Goal: Task Accomplishment & Management: Complete application form

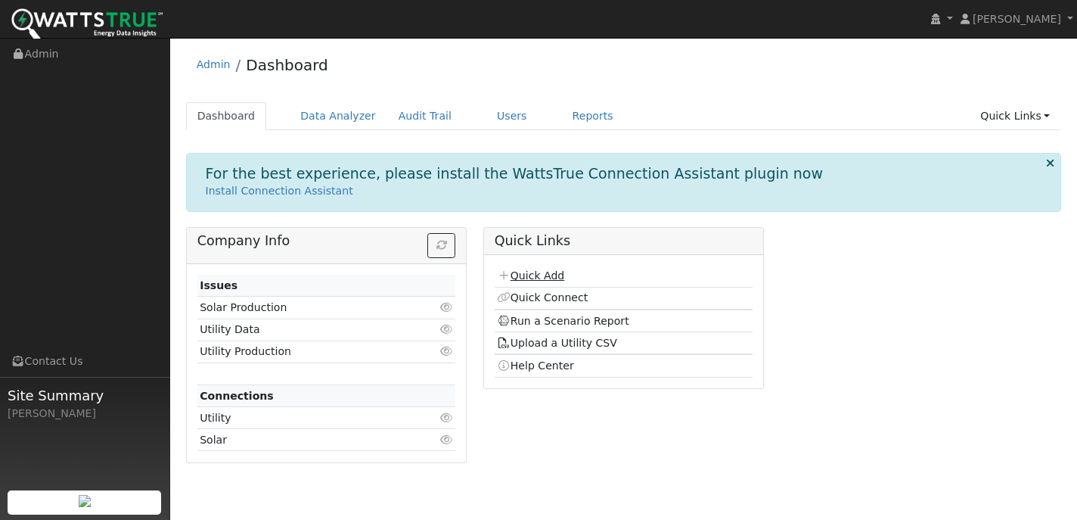
click at [540, 278] on link "Quick Add" at bounding box center [530, 275] width 67 height 12
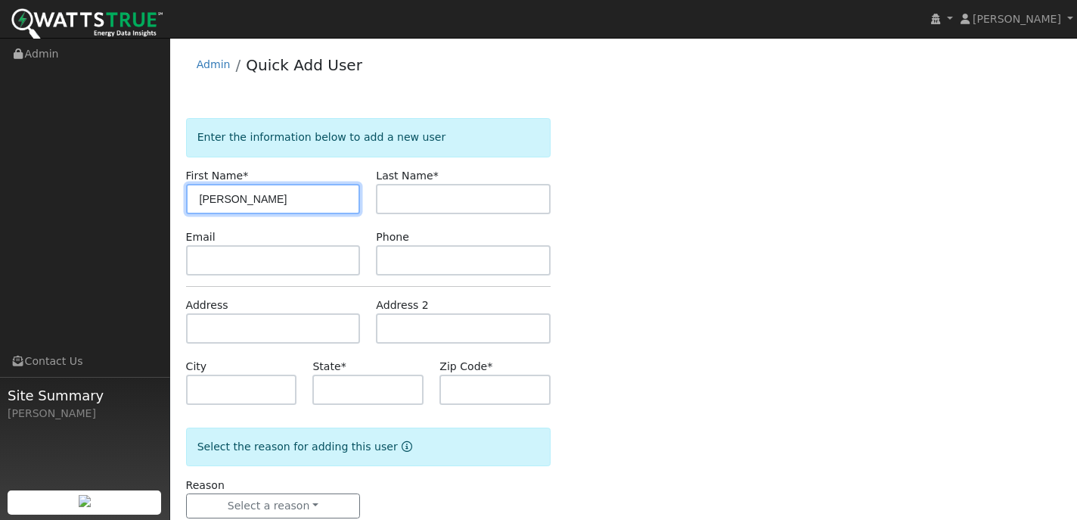
type input "[PERSON_NAME]"
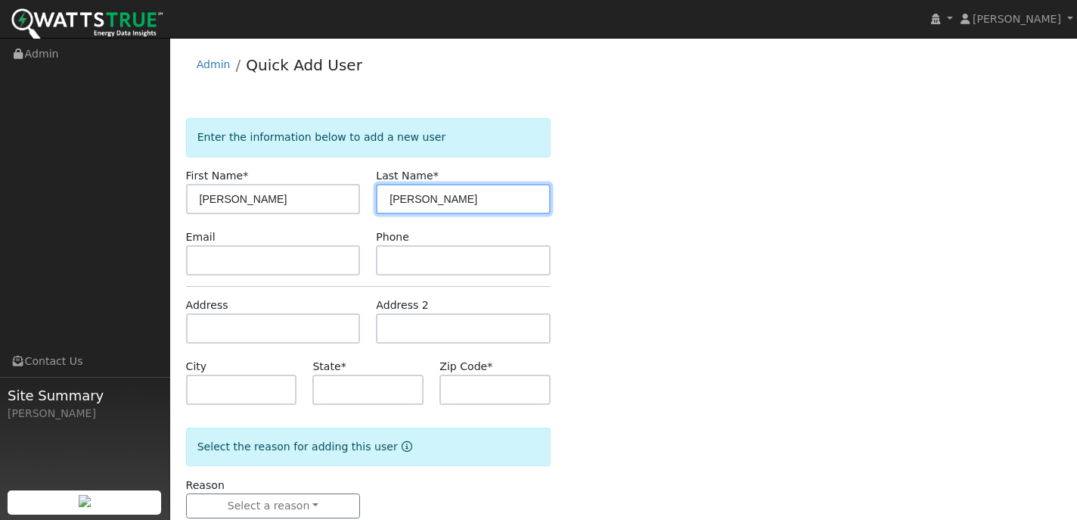
type input "[PERSON_NAME]"
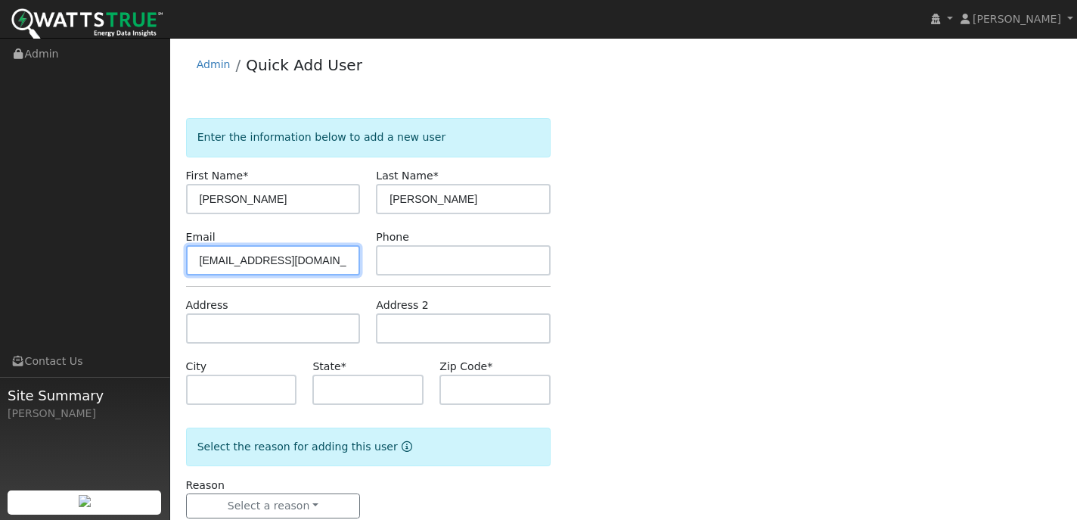
type input "[EMAIL_ADDRESS][DOMAIN_NAME]"
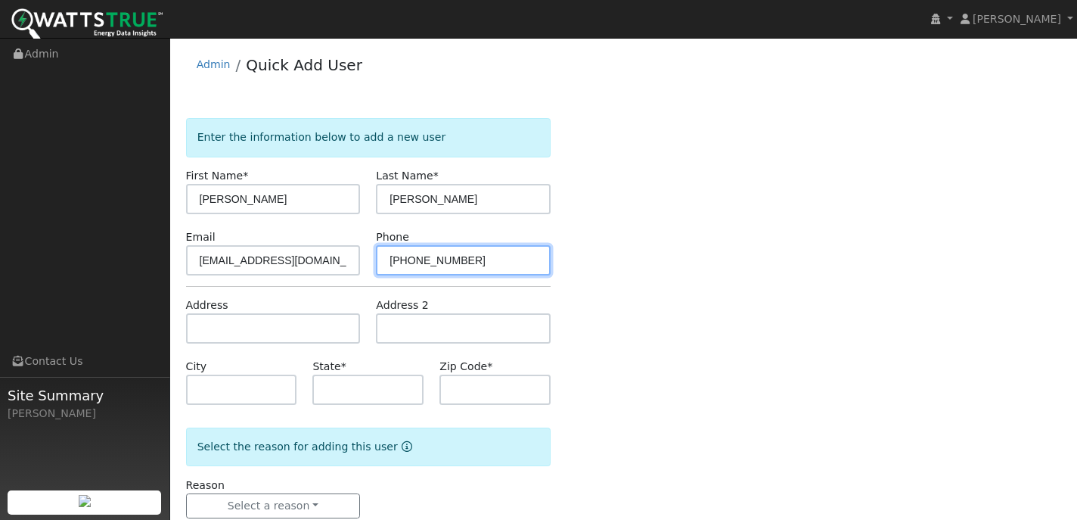
type input "[PHONE_NUMBER]"
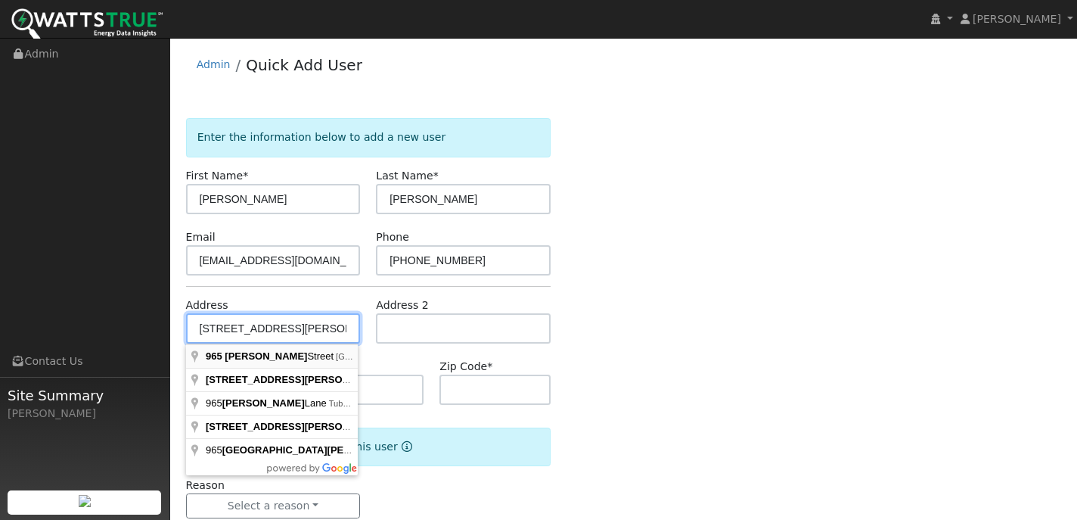
type input "[STREET_ADDRESS][PERSON_NAME]"
type input "[PERSON_NAME]"
type input "CA"
type input "95694"
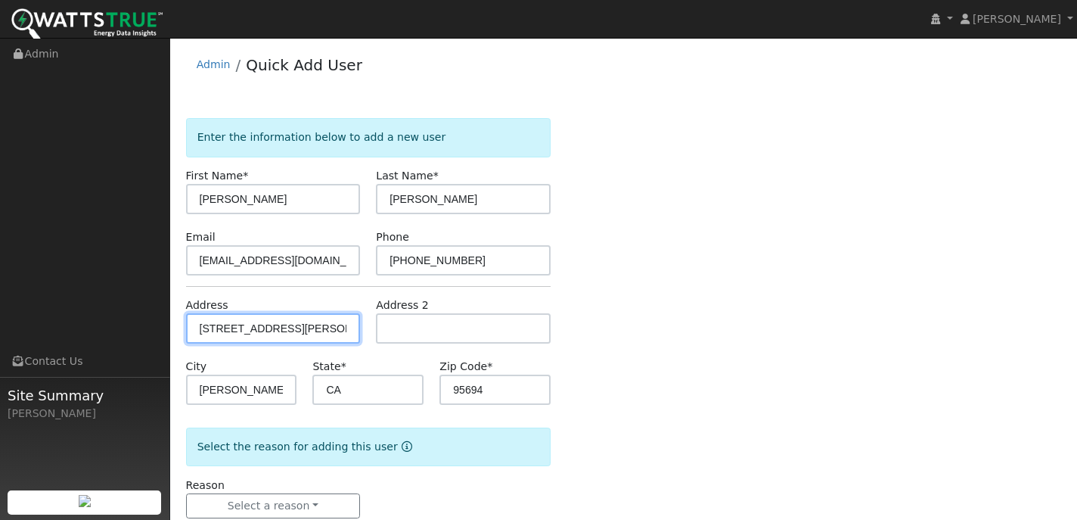
scroll to position [36, 0]
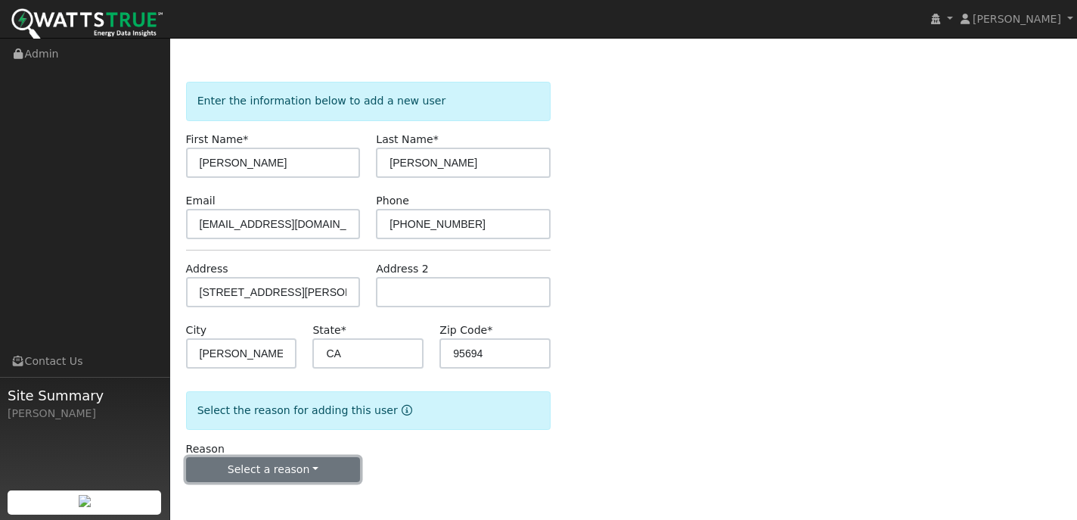
click at [282, 468] on button "Select a reason" at bounding box center [273, 470] width 175 height 26
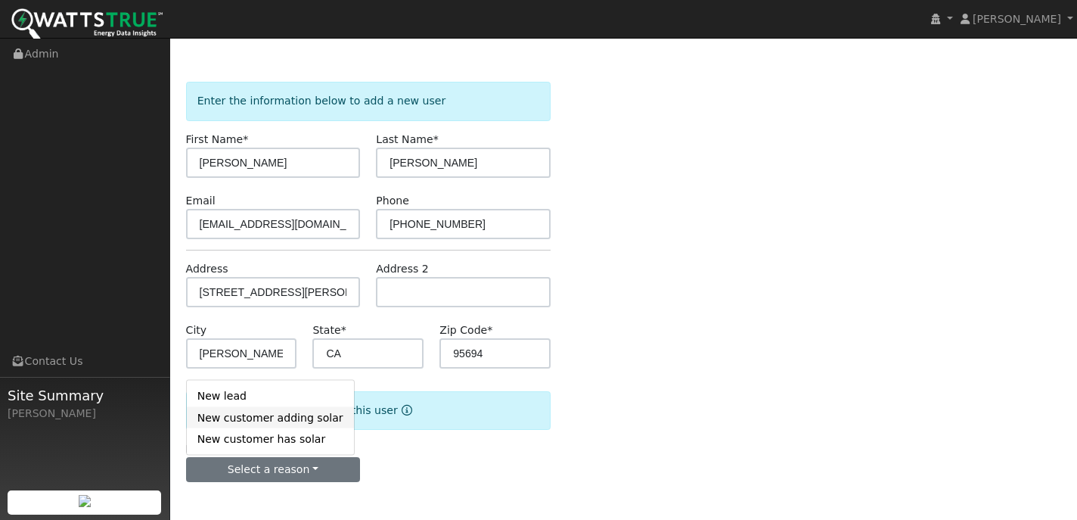
click at [318, 417] on link "New customer adding solar" at bounding box center [270, 417] width 167 height 21
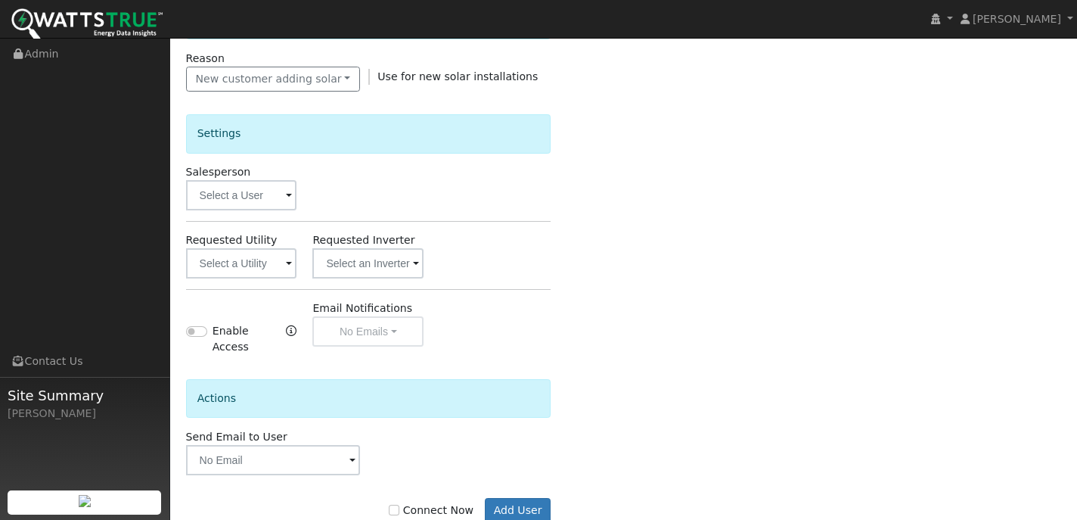
scroll to position [467, 0]
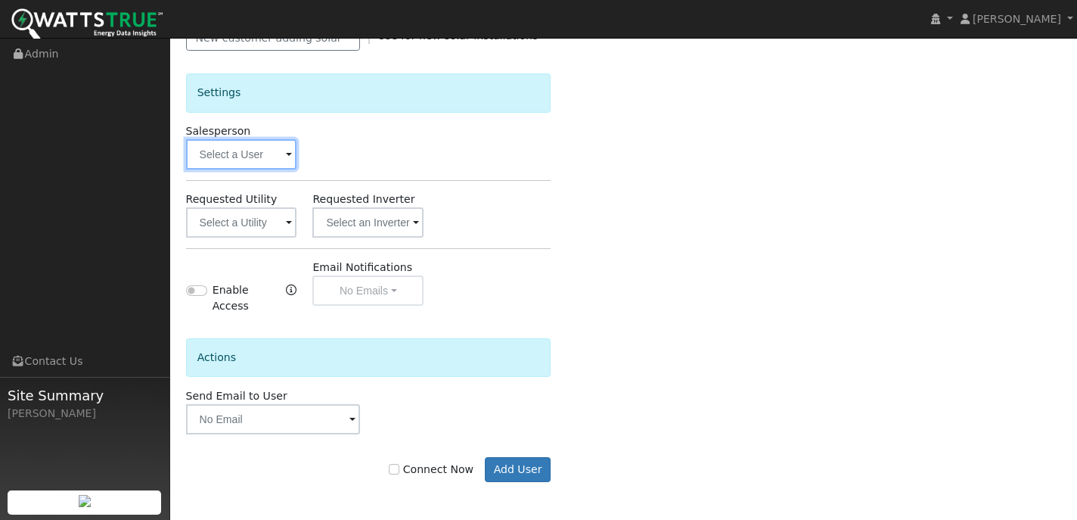
click at [279, 156] on input "text" at bounding box center [241, 154] width 111 height 30
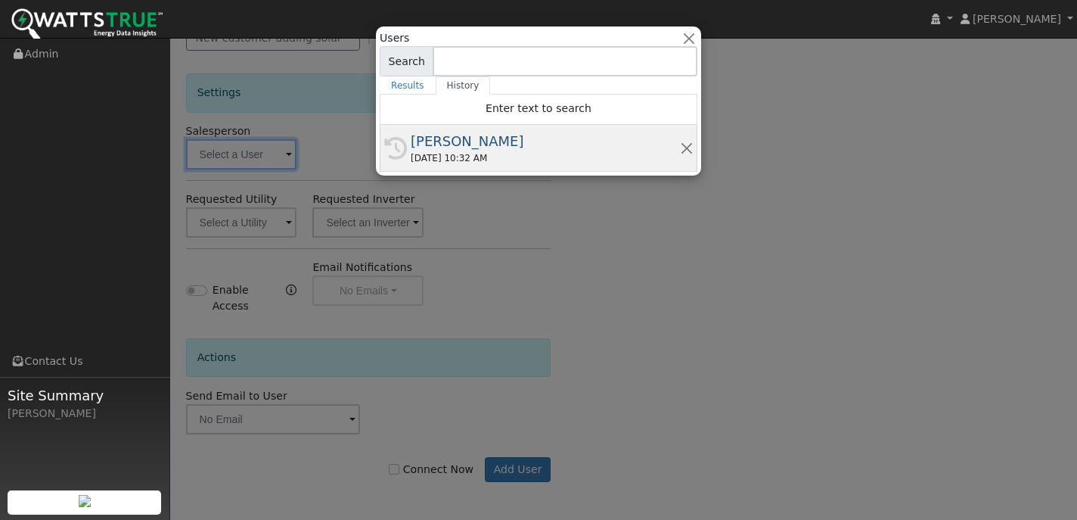
click at [455, 148] on div "[PERSON_NAME]" at bounding box center [545, 141] width 269 height 20
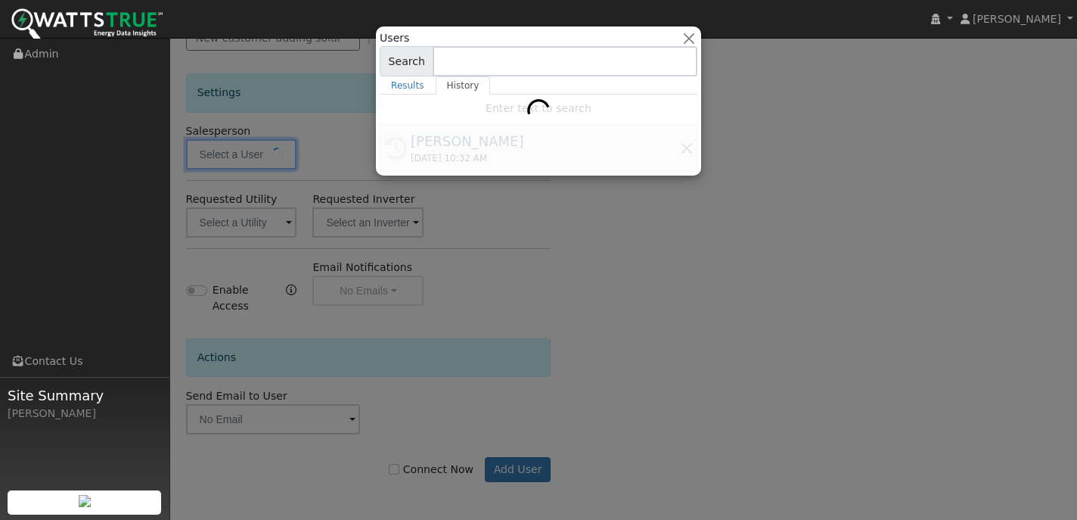
type input "[PERSON_NAME]"
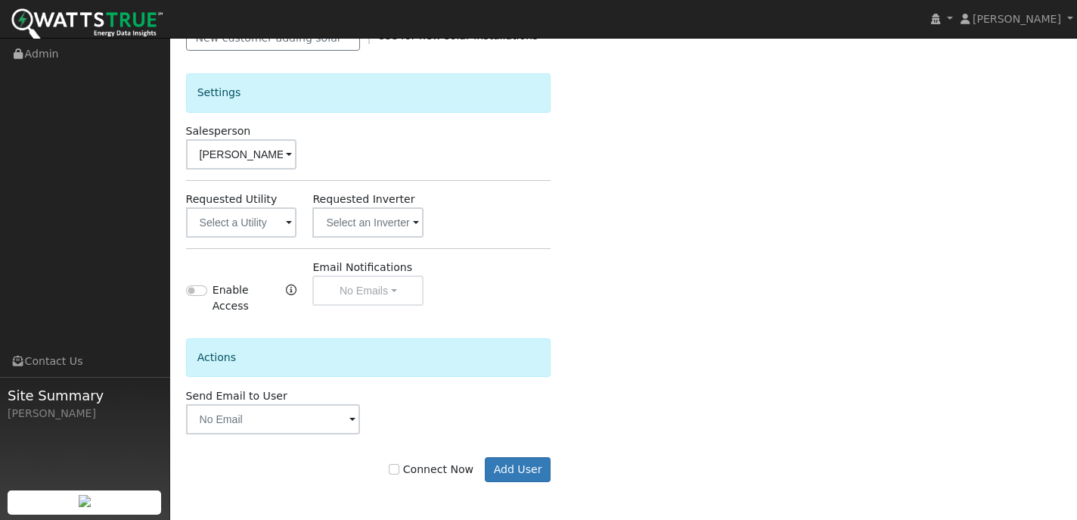
click at [288, 225] on span at bounding box center [289, 223] width 6 height 17
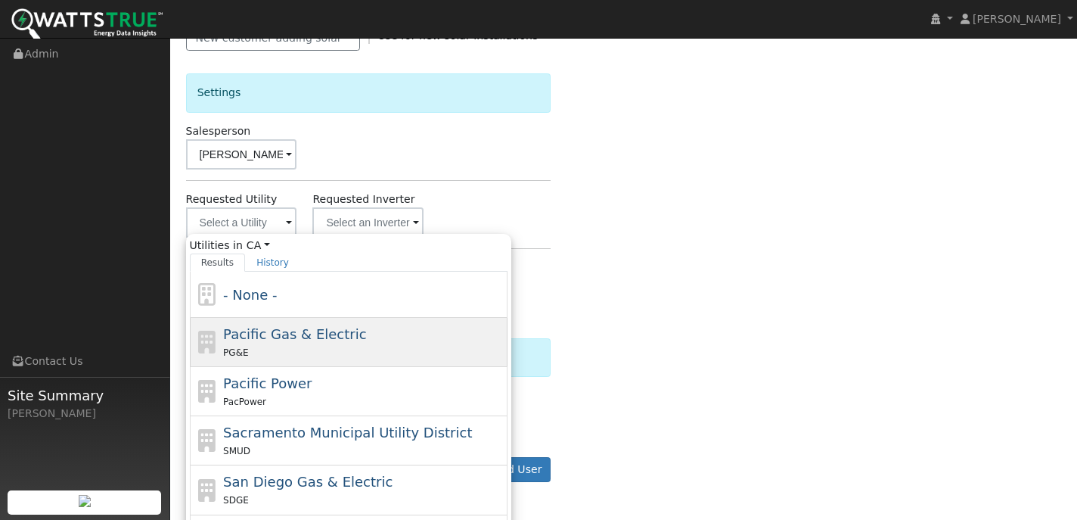
click at [285, 340] on span "Pacific Gas & Electric" at bounding box center [294, 334] width 143 height 16
type input "Pacific Gas & Electric"
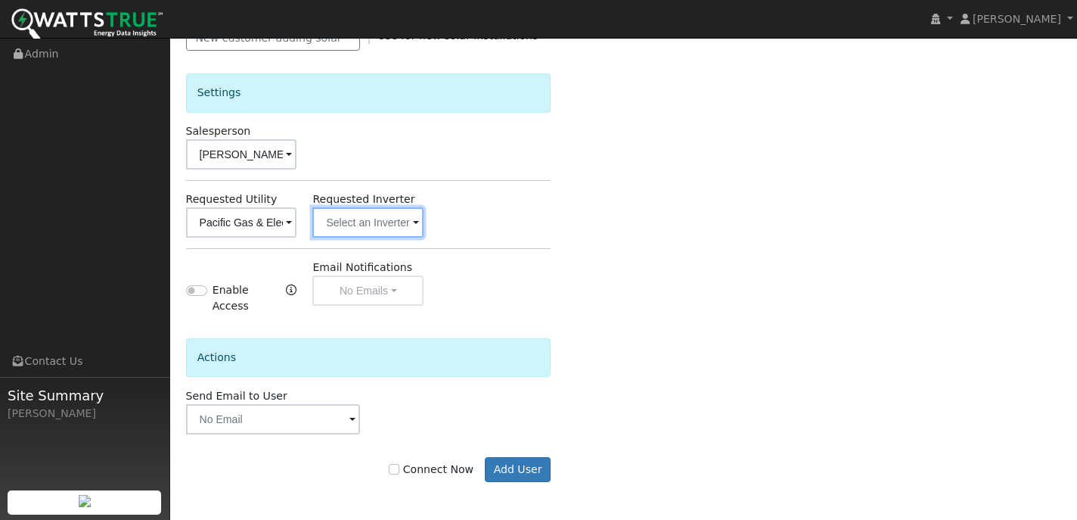
click at [297, 228] on input "text" at bounding box center [241, 222] width 111 height 30
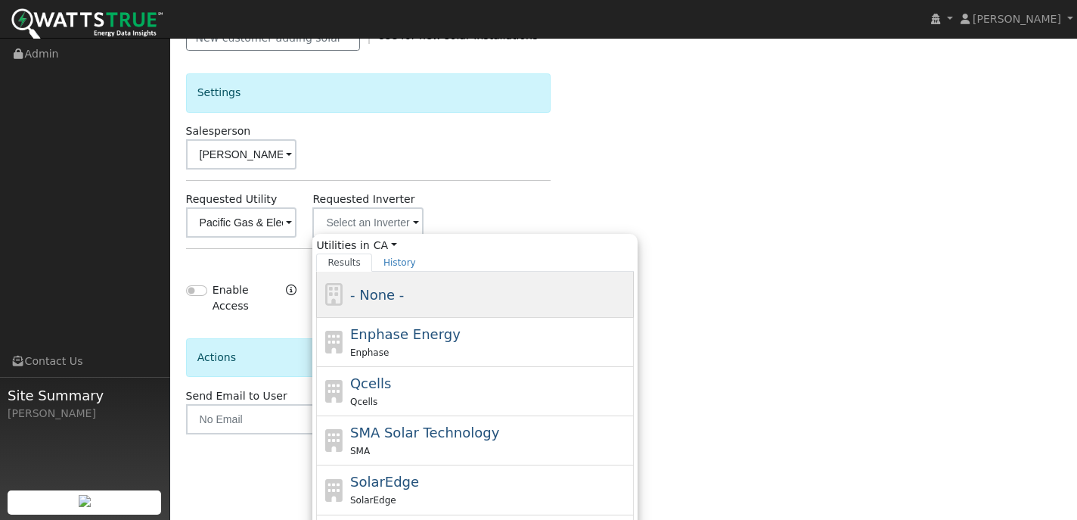
click at [388, 291] on span "- None -" at bounding box center [377, 295] width 54 height 16
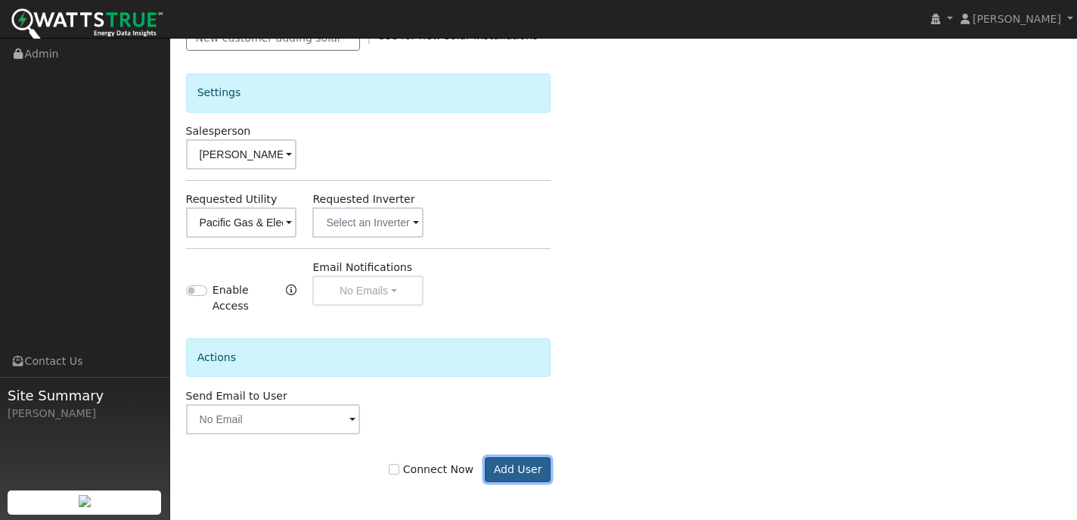
click at [513, 473] on button "Add User" at bounding box center [518, 470] width 66 height 26
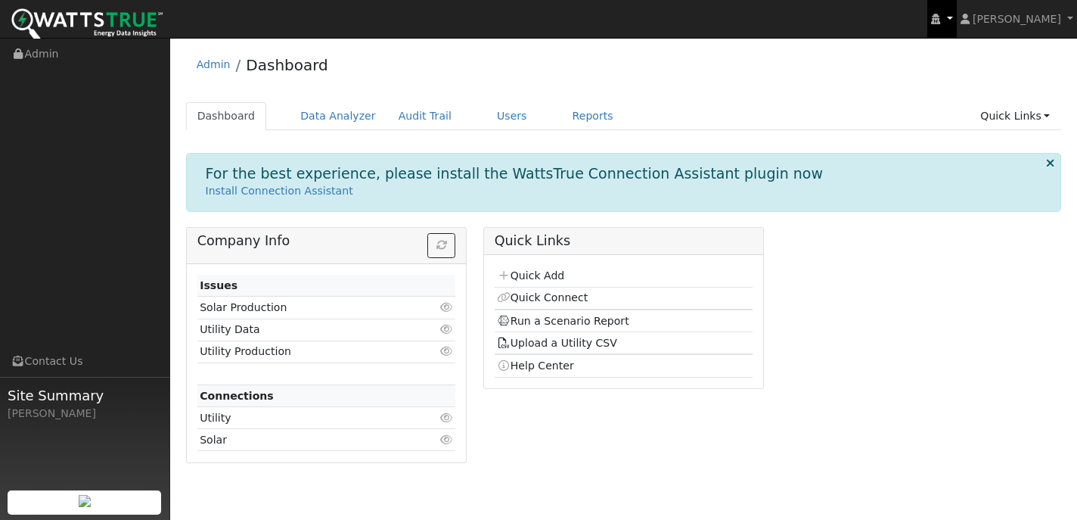
click at [956, 21] on link at bounding box center [941, 19] width 29 height 38
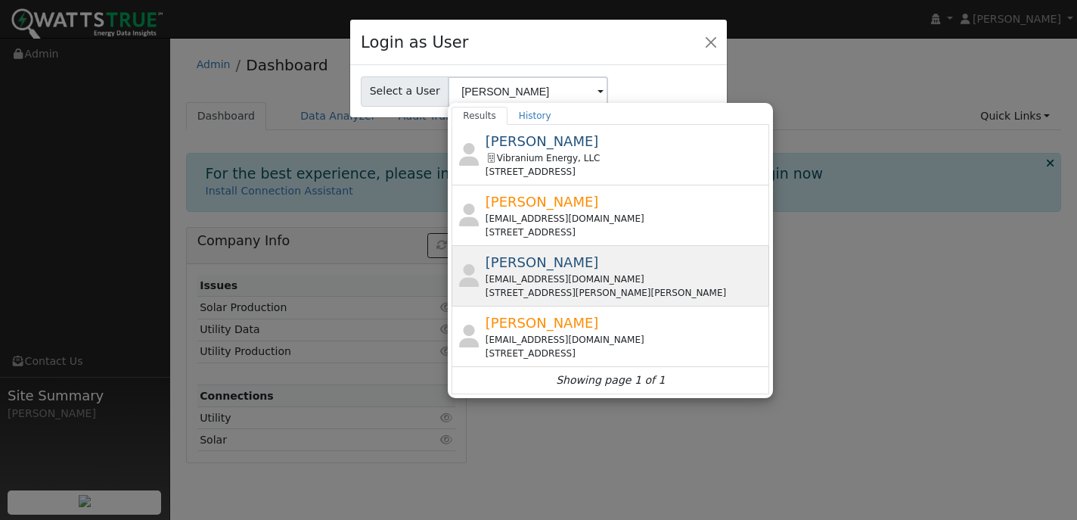
click at [529, 256] on span "Daniel Smith" at bounding box center [541, 262] width 113 height 16
type input "Daniel Smith"
